Goal: Transaction & Acquisition: Purchase product/service

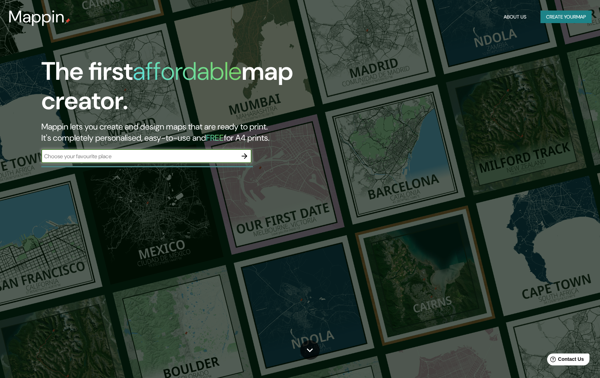
click at [244, 154] on icon "button" at bounding box center [244, 156] width 8 height 8
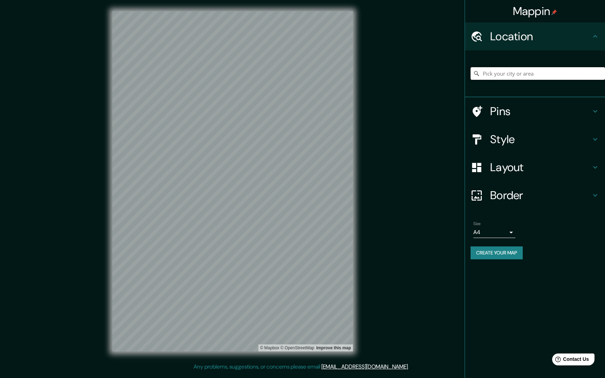
click at [543, 76] on input "Pick your city or area" at bounding box center [538, 73] width 135 height 13
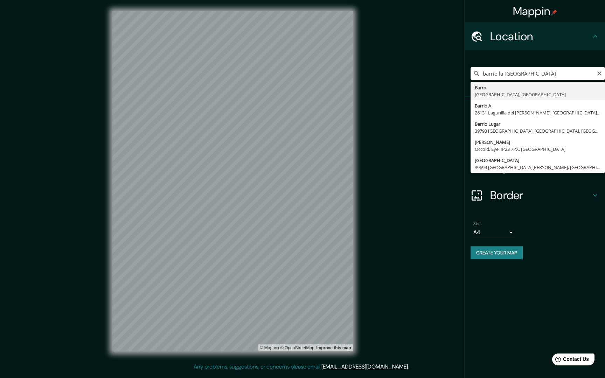
drag, startPoint x: 510, startPoint y: 77, endPoint x: 505, endPoint y: 73, distance: 6.5
click at [505, 73] on input "barrio la Francia" at bounding box center [538, 73] width 135 height 13
drag, startPoint x: 498, startPoint y: 74, endPoint x: 464, endPoint y: 74, distance: 34.0
click at [464, 74] on div "Mappin Location barrio la Francia Barro Charente, France Barrio A 26131 Lagunil…" at bounding box center [302, 187] width 605 height 374
type input "Barro, Charente, France"
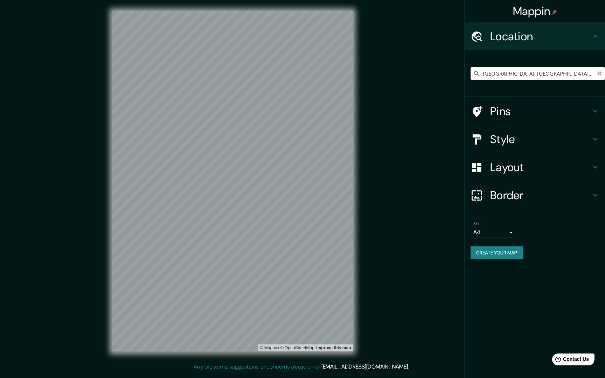
click at [599, 73] on icon "Clear" at bounding box center [600, 74] width 6 height 6
click at [543, 73] on input "Pick your city or area" at bounding box center [538, 73] width 135 height 13
click at [547, 69] on input "Pick your city or area" at bounding box center [538, 73] width 135 height 13
click at [550, 73] on input "Pick your city or area" at bounding box center [538, 73] width 135 height 13
click at [478, 73] on icon at bounding box center [476, 73] width 7 height 7
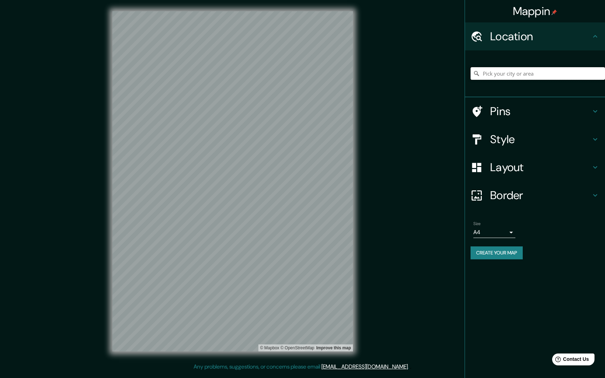
click at [515, 74] on input "Pick your city or area" at bounding box center [538, 73] width 135 height 13
click at [516, 73] on input "Pick your city or area" at bounding box center [538, 73] width 135 height 13
click at [503, 75] on input "Pick your city or area" at bounding box center [538, 73] width 135 height 13
drag, startPoint x: 501, startPoint y: 74, endPoint x: 423, endPoint y: 81, distance: 78.5
click at [424, 81] on div "Mappin Location La Francia Córdoba, Argentina Franciana Bowman Road Pine Grove,…" at bounding box center [302, 187] width 605 height 374
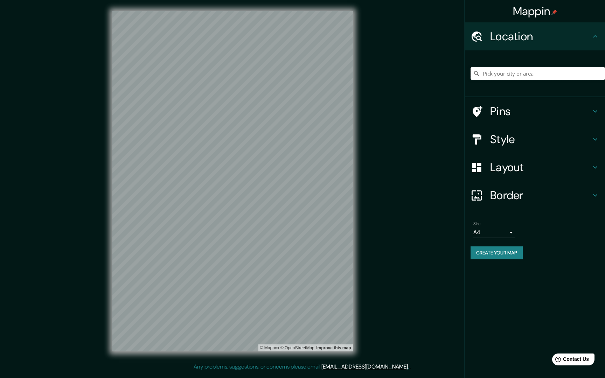
drag, startPoint x: 486, startPoint y: 73, endPoint x: 435, endPoint y: 74, distance: 50.8
click at [435, 74] on div "Mappin Location La Francia Córdoba, Argentina Franciana Bowman Road Pine Grove,…" at bounding box center [302, 187] width 605 height 374
click at [511, 71] on input "Pick your city or area" at bounding box center [538, 73] width 135 height 13
drag, startPoint x: 511, startPoint y: 73, endPoint x: 516, endPoint y: 69, distance: 6.0
click at [511, 72] on input "Pick your city or area" at bounding box center [538, 73] width 135 height 13
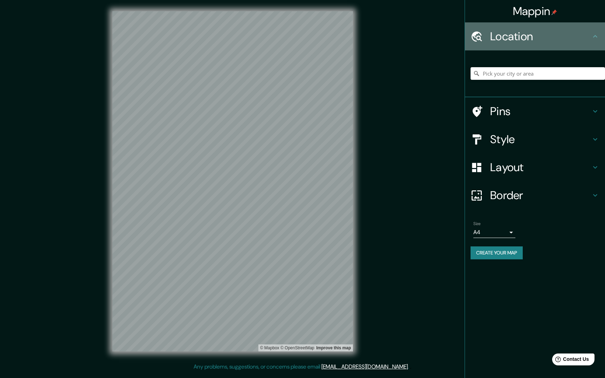
click at [575, 41] on h4 "Location" at bounding box center [541, 36] width 101 height 14
click at [580, 38] on h4 "Location" at bounding box center [541, 36] width 101 height 14
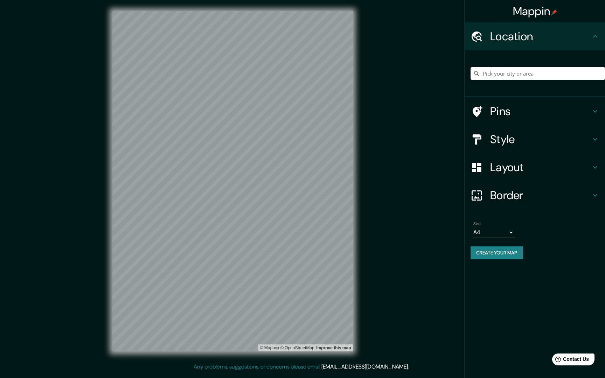
click at [517, 80] on div "La Francia Córdoba, Argentina Franciana Bowman Road Pine Grove, Louisiana 70453…" at bounding box center [538, 73] width 135 height 35
click at [521, 76] on input "Pick your city or area" at bounding box center [538, 73] width 135 height 13
click at [547, 41] on h4 "Location" at bounding box center [541, 36] width 101 height 14
click at [534, 71] on input "Pick your city or area" at bounding box center [538, 73] width 135 height 13
click at [544, 31] on h4 "Location" at bounding box center [541, 36] width 101 height 14
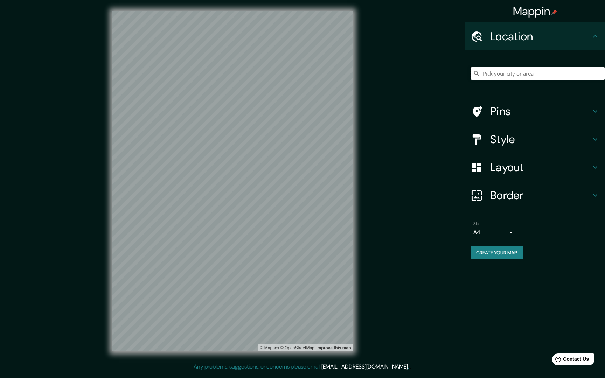
click at [538, 75] on input "Pick your city or area" at bounding box center [538, 73] width 135 height 13
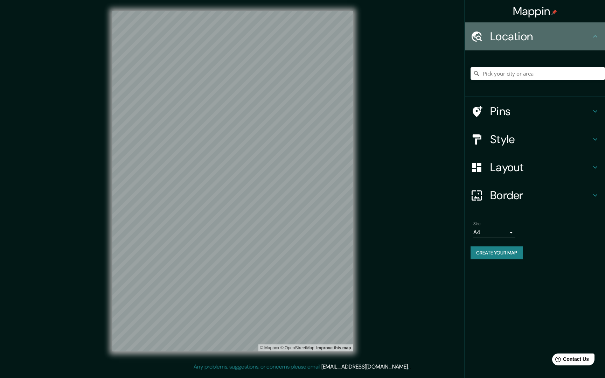
click at [542, 35] on h4 "Location" at bounding box center [541, 36] width 101 height 14
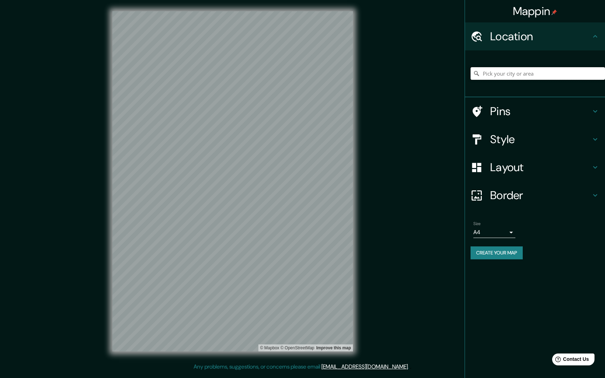
click at [544, 73] on input "Pick your city or area" at bounding box center [538, 73] width 135 height 13
click at [548, 37] on h4 "Location" at bounding box center [541, 36] width 101 height 14
click at [548, 77] on input "Pick your city or area" at bounding box center [538, 73] width 135 height 13
click at [549, 26] on div "Location" at bounding box center [535, 36] width 140 height 28
click at [549, 69] on input "Pick your city or area" at bounding box center [538, 73] width 135 height 13
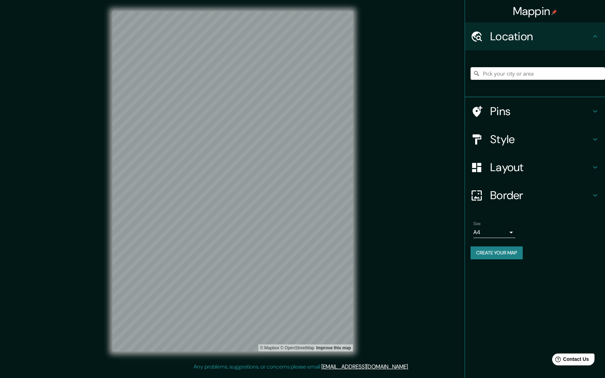
click at [558, 36] on h4 "Location" at bounding box center [541, 36] width 101 height 14
click at [567, 73] on input "Pick your city or area" at bounding box center [538, 73] width 135 height 13
click at [507, 75] on input "Pick your city or area" at bounding box center [538, 73] width 135 height 13
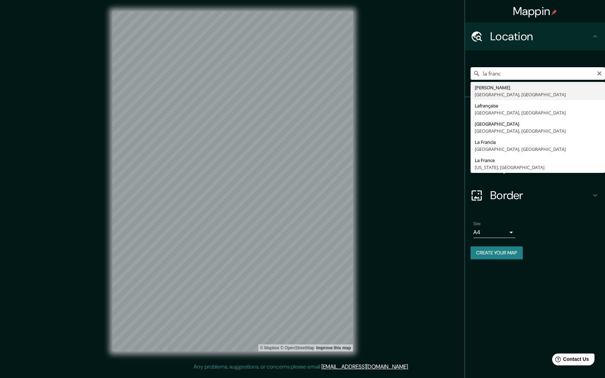
type input "la franc"
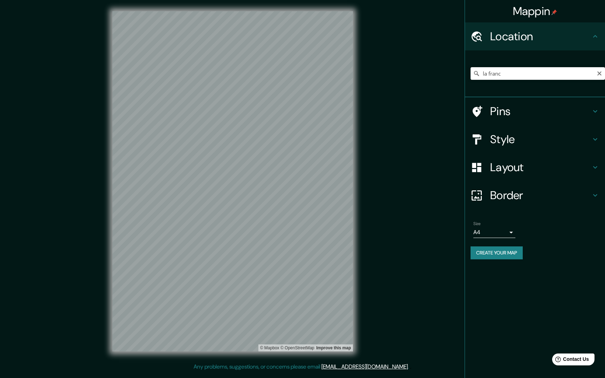
click at [599, 70] on button "Clear" at bounding box center [600, 73] width 6 height 7
click at [600, 73] on input "Pick your city or area" at bounding box center [538, 73] width 135 height 13
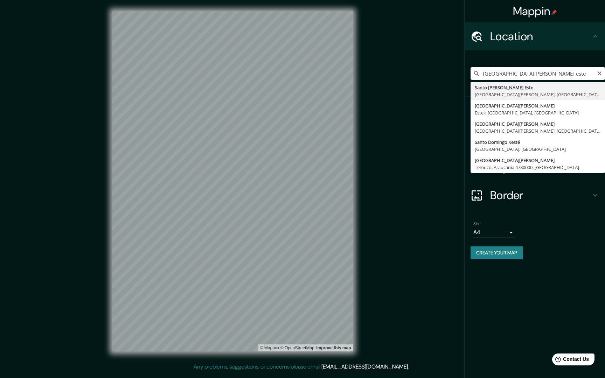
type input "Santo Domingo Este, Santo Domingo, Dominican Republic"
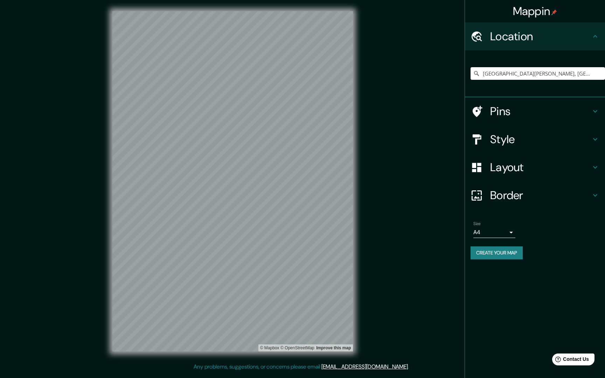
click at [308, 230] on div "© Mapbox © OpenStreetMap Improve this map" at bounding box center [232, 181] width 263 height 363
drag, startPoint x: 353, startPoint y: 204, endPoint x: 269, endPoint y: 185, distance: 86.6
click at [520, 141] on h4 "Style" at bounding box center [541, 139] width 101 height 14
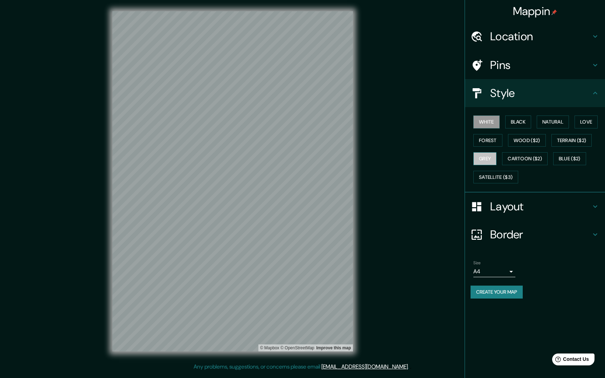
click at [485, 161] on button "Grey" at bounding box center [485, 158] width 23 height 13
click at [597, 118] on button "Love" at bounding box center [586, 122] width 23 height 13
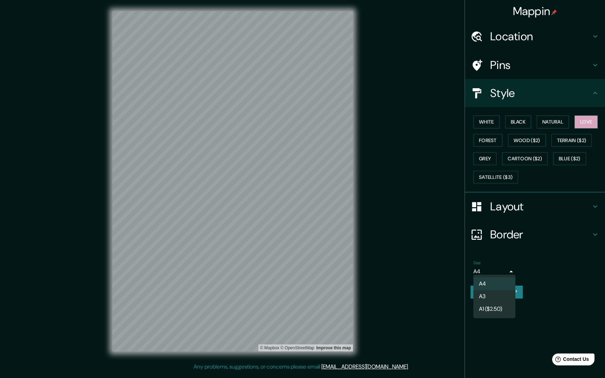
click at [492, 267] on body "Mappin Location Santo Domingo Este, Santo Domingo, Dominican Republic Pins Styl…" at bounding box center [302, 189] width 605 height 378
click at [489, 296] on li "A3" at bounding box center [495, 296] width 42 height 13
click at [499, 271] on body "Mappin Location Santo Domingo Este, Santo Domingo, Dominican Republic Pins Styl…" at bounding box center [302, 189] width 605 height 378
click at [528, 200] on div at bounding box center [302, 189] width 605 height 378
click at [528, 201] on h4 "Layout" at bounding box center [541, 207] width 101 height 14
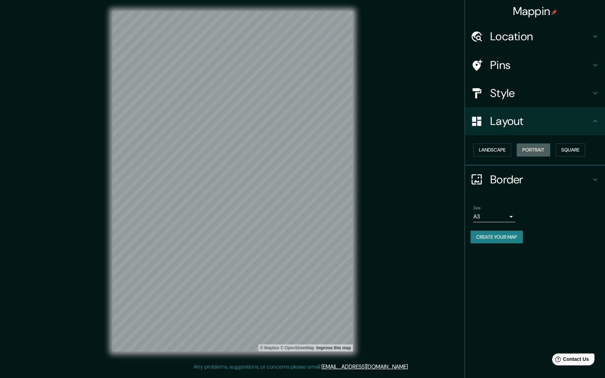
click at [549, 148] on button "Portrait" at bounding box center [533, 150] width 33 height 13
click at [516, 235] on button "Create your map" at bounding box center [497, 237] width 52 height 13
click at [420, 244] on div "Mappin Location Santo Domingo Este, Santo Domingo, Dominican Republic Pins Styl…" at bounding box center [302, 187] width 605 height 374
click at [496, 220] on body "Mappin Location Santo Domingo Este, Santo Domingo, Dominican Republic Pins Styl…" at bounding box center [302, 189] width 605 height 378
click at [492, 231] on li "A4" at bounding box center [495, 229] width 42 height 13
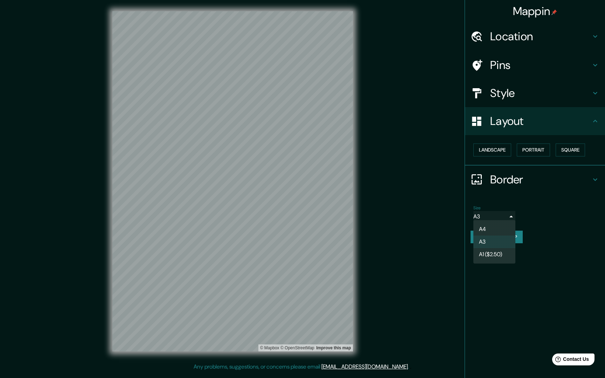
type input "single"
click at [499, 233] on button "Create your map" at bounding box center [497, 237] width 52 height 13
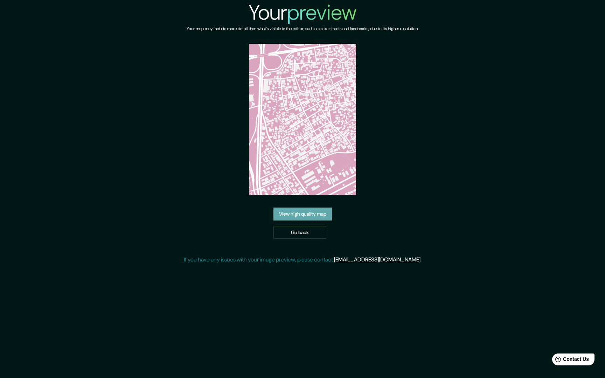
click at [310, 212] on link "View high quality map" at bounding box center [303, 214] width 59 height 13
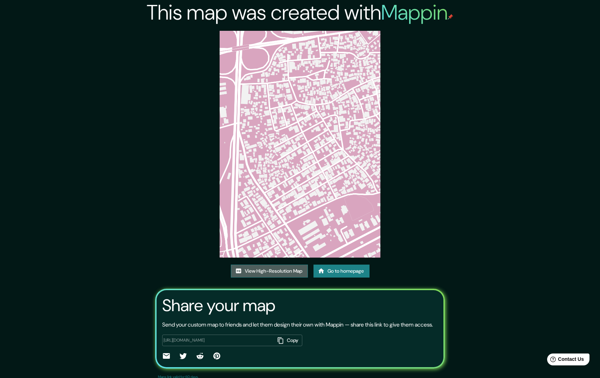
click at [281, 275] on link "View High-Resolution Map" at bounding box center [269, 271] width 77 height 13
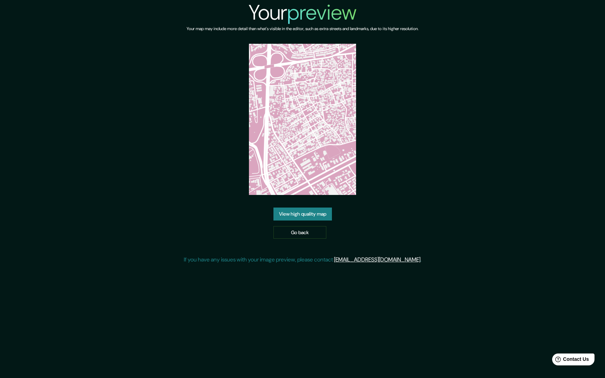
click at [323, 215] on link "View high quality map" at bounding box center [303, 214] width 59 height 13
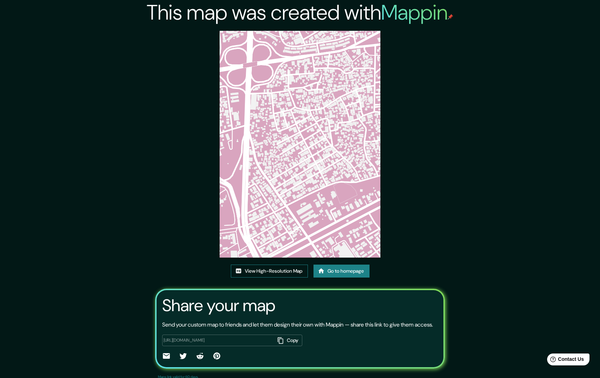
click at [295, 269] on link "View High-Resolution Map" at bounding box center [269, 271] width 77 height 13
